Goal: Information Seeking & Learning: Learn about a topic

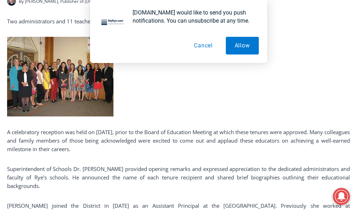
click at [67, 65] on img at bounding box center [60, 77] width 106 height 80
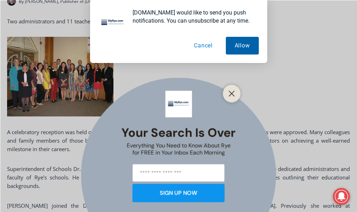
click at [242, 43] on button "Allow" at bounding box center [242, 46] width 33 height 18
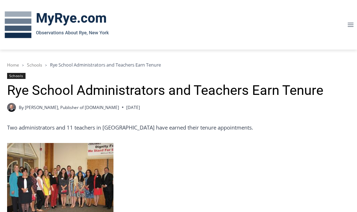
scroll to position [71, 0]
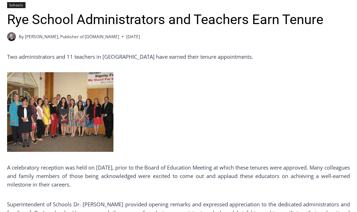
click at [55, 120] on img at bounding box center [60, 112] width 106 height 80
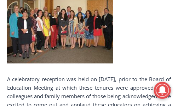
scroll to position [319, 0]
